Goal: Transaction & Acquisition: Purchase product/service

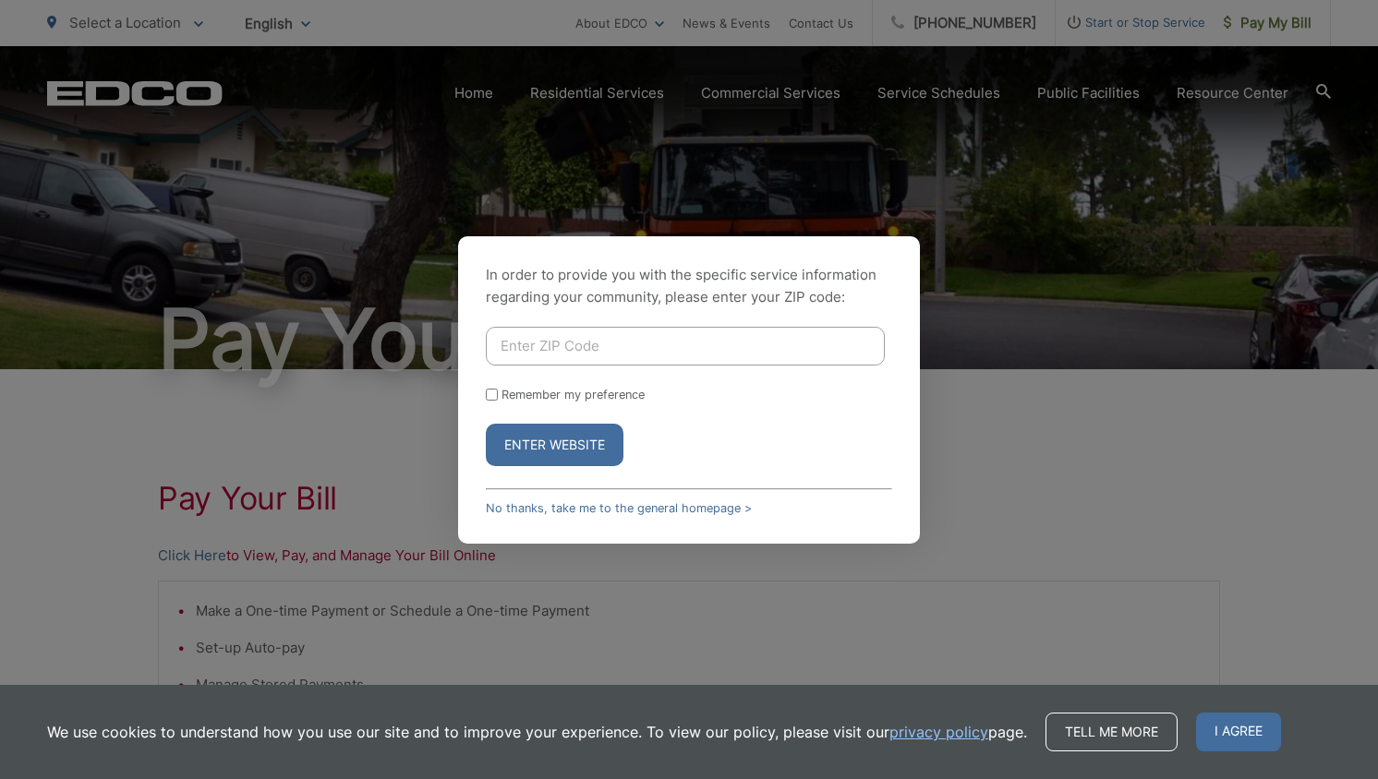
click at [616, 344] on input "Enter ZIP Code" at bounding box center [685, 346] width 399 height 39
type input "90620"
click at [500, 447] on button "Enter Website" at bounding box center [555, 445] width 138 height 42
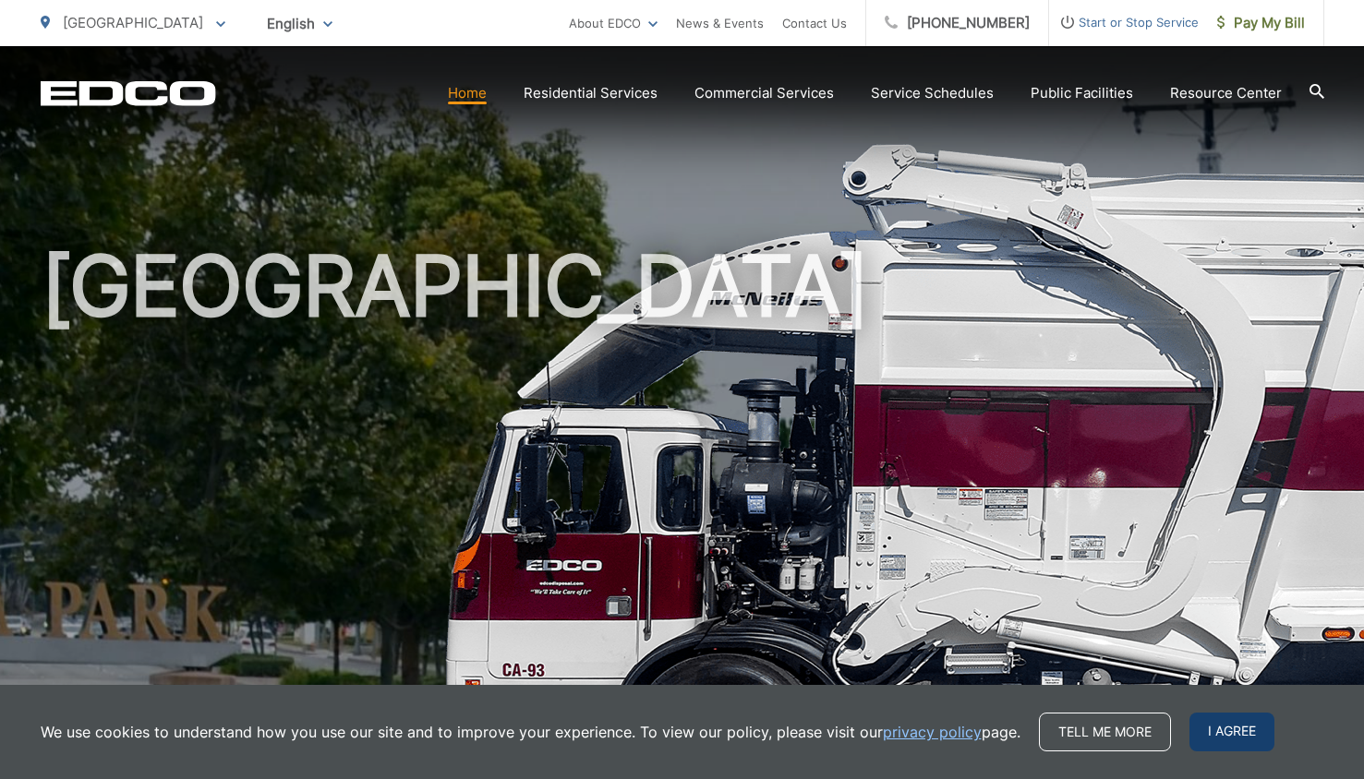
click at [1199, 724] on span "I agree" at bounding box center [1231, 732] width 85 height 39
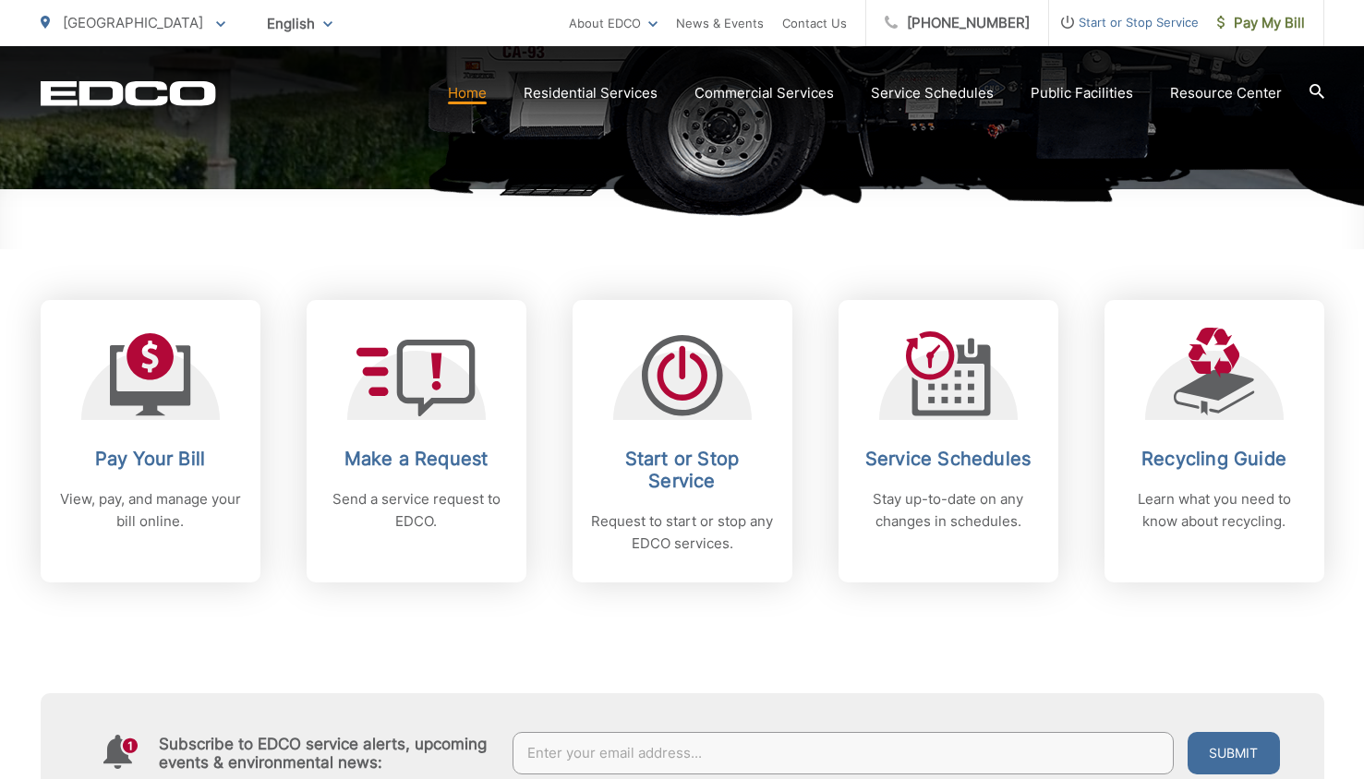
scroll to position [621, 0]
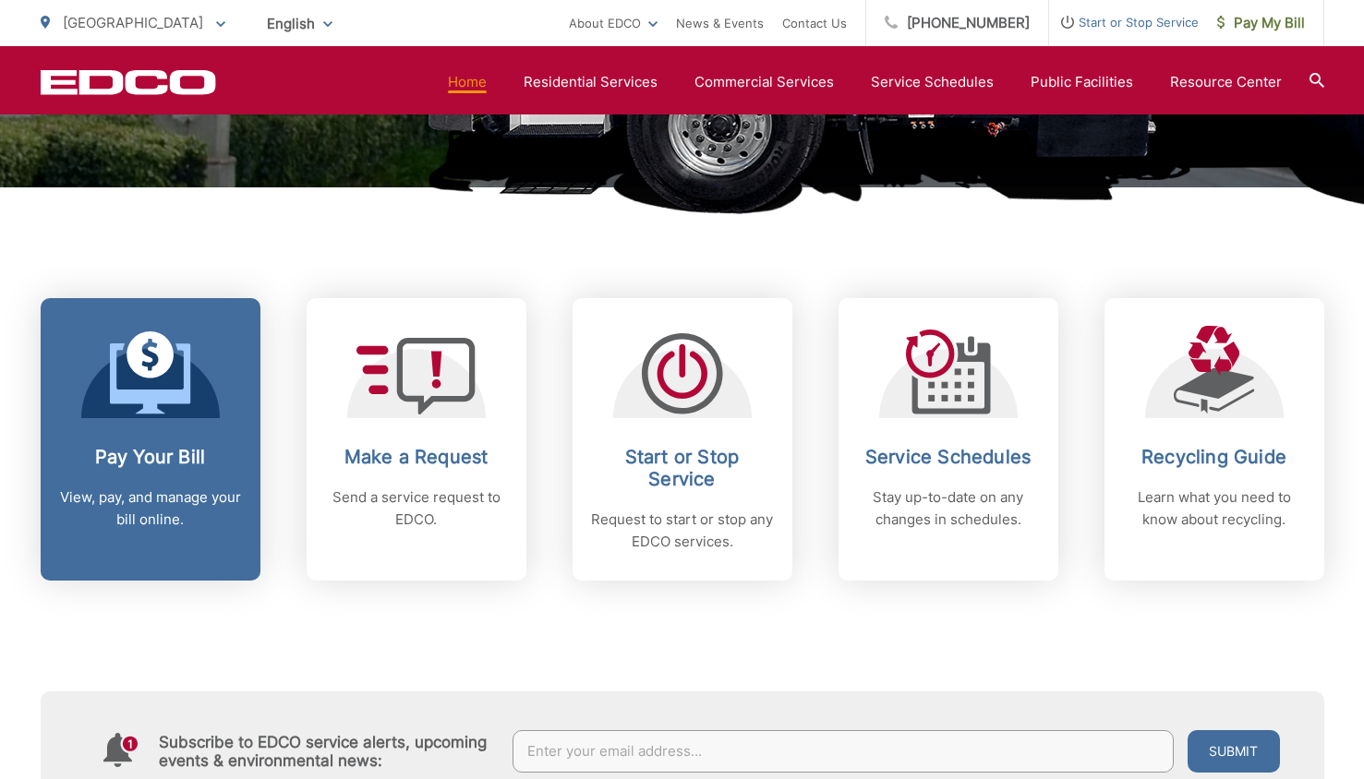
click at [165, 353] on icon at bounding box center [150, 354] width 47 height 47
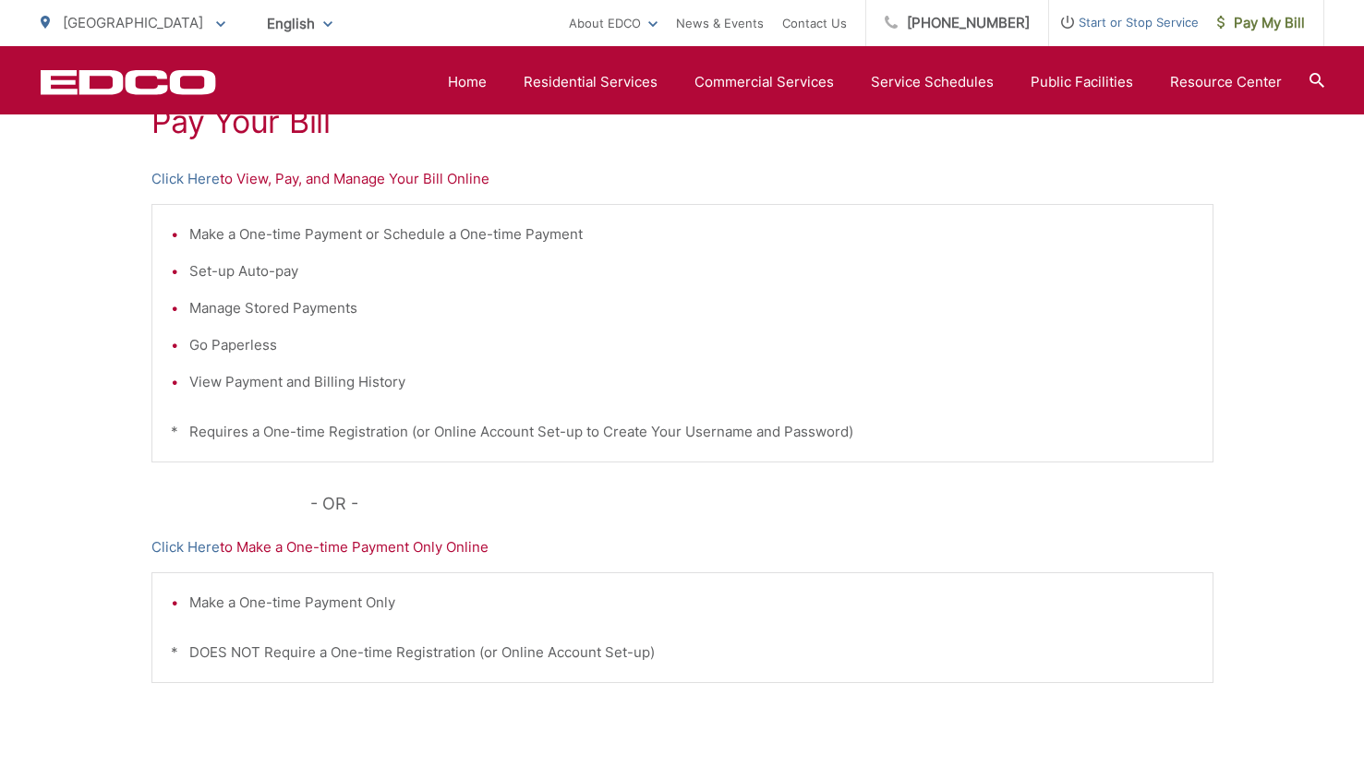
scroll to position [378, 0]
click at [153, 178] on link "Click Here" at bounding box center [185, 178] width 68 height 22
click at [187, 544] on link "Click Here" at bounding box center [185, 547] width 68 height 22
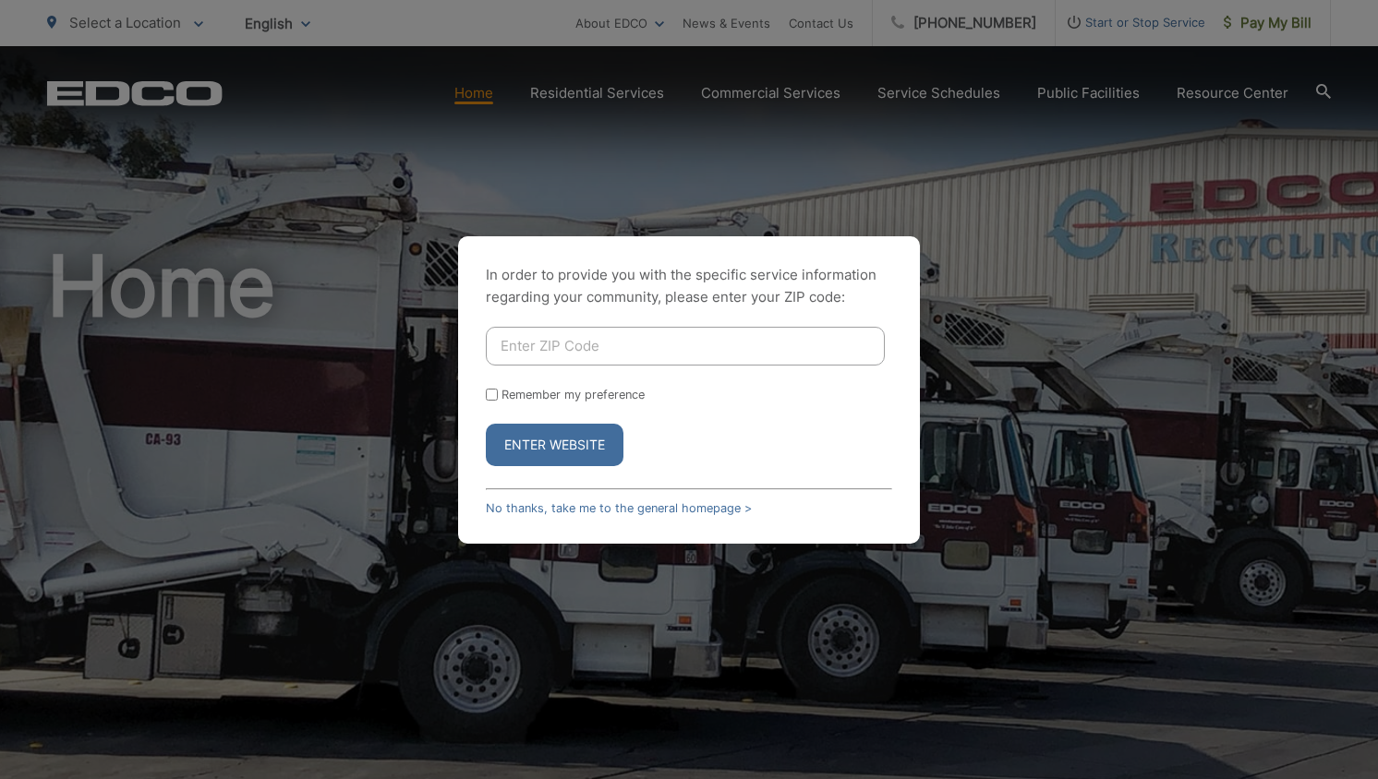
click at [681, 348] on input "Enter ZIP Code" at bounding box center [685, 346] width 399 height 39
type input "90620"
click at [559, 444] on button "Enter Website" at bounding box center [555, 445] width 138 height 42
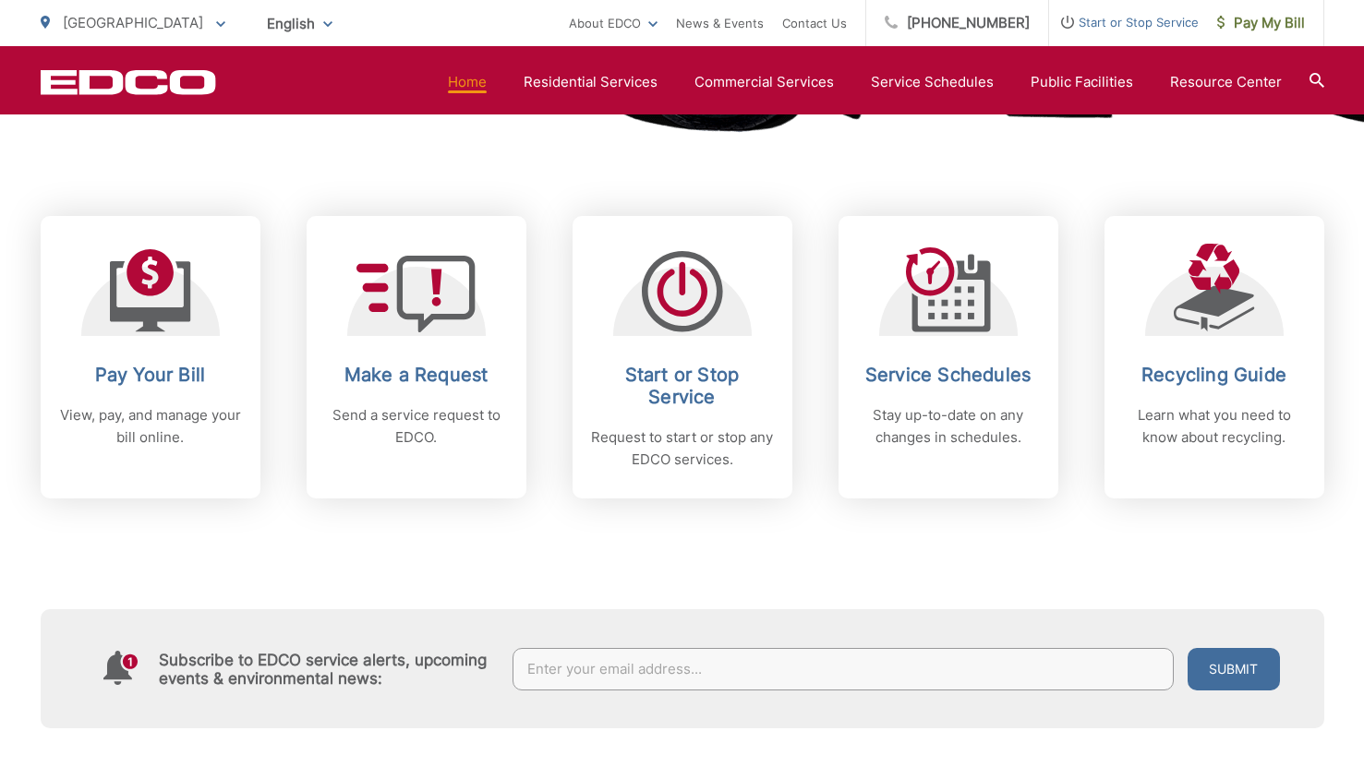
scroll to position [703, 0]
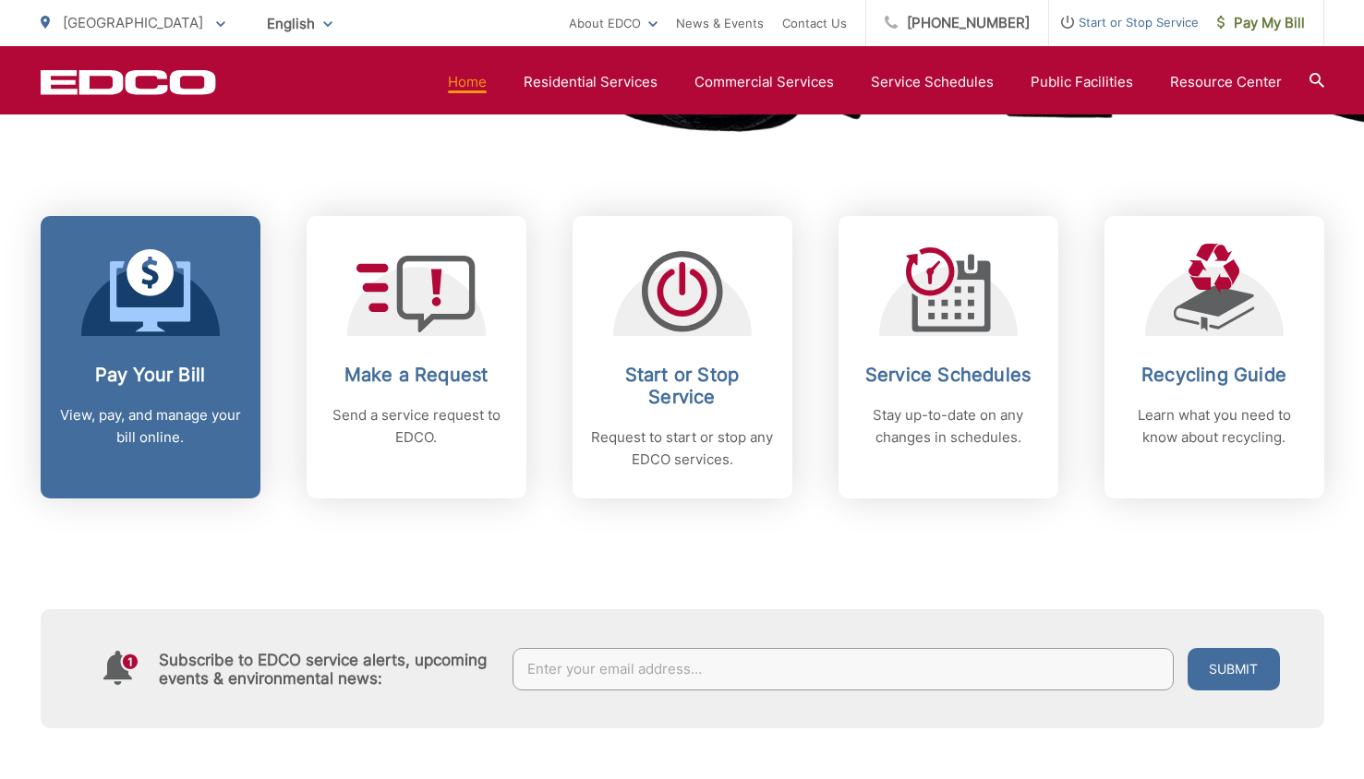
click at [198, 311] on div at bounding box center [150, 290] width 139 height 92
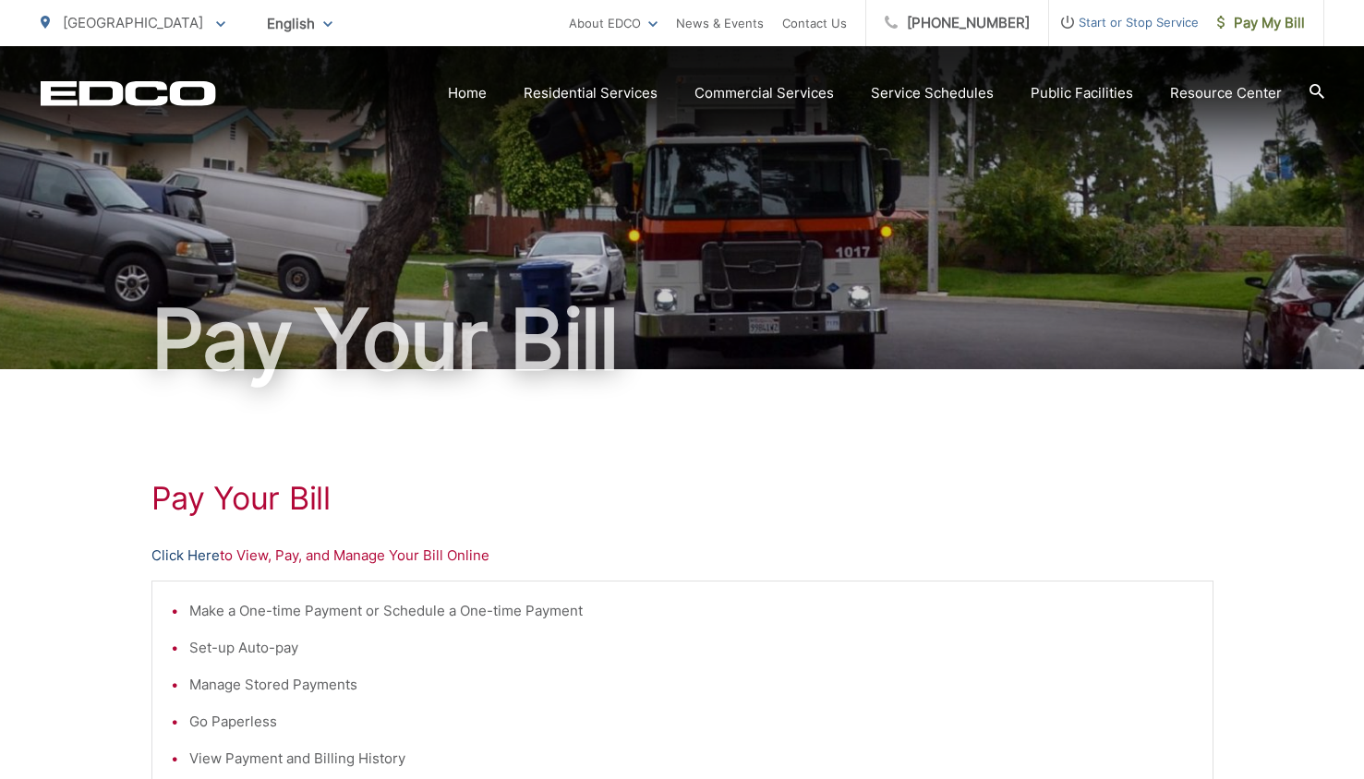
click at [200, 562] on link "Click Here" at bounding box center [185, 556] width 68 height 22
